Goal: Find specific page/section: Find specific page/section

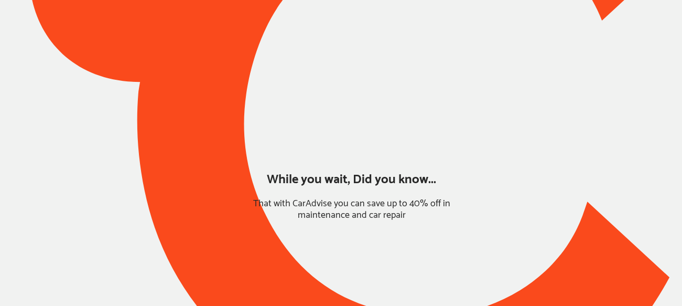
click at [27, 170] on div at bounding box center [341, 122] width 682 height 591
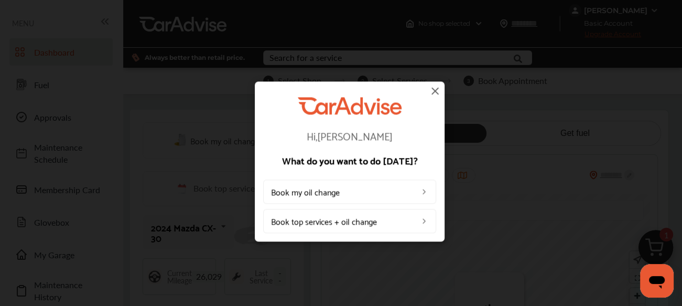
click at [434, 90] on img at bounding box center [435, 90] width 13 height 13
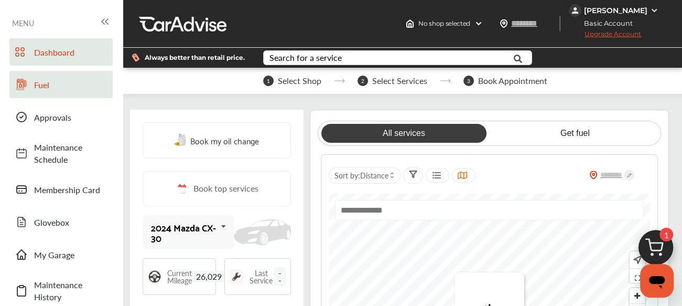
click at [38, 87] on span "Fuel" at bounding box center [70, 85] width 73 height 12
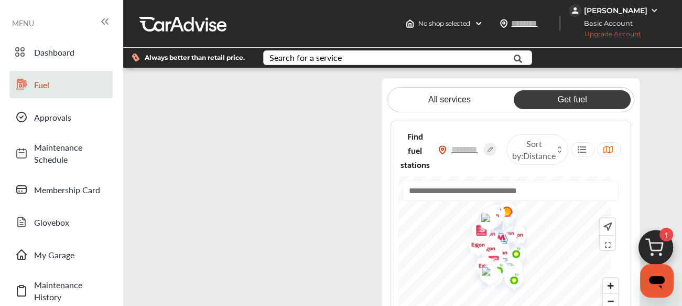
click at [324, 94] on flutter-view at bounding box center [271, 211] width 212 height 267
click at [229, 182] on flutter-view at bounding box center [271, 211] width 212 height 267
click at [283, 228] on flutter-view at bounding box center [271, 211] width 212 height 267
